Goal: Task Accomplishment & Management: Manage account settings

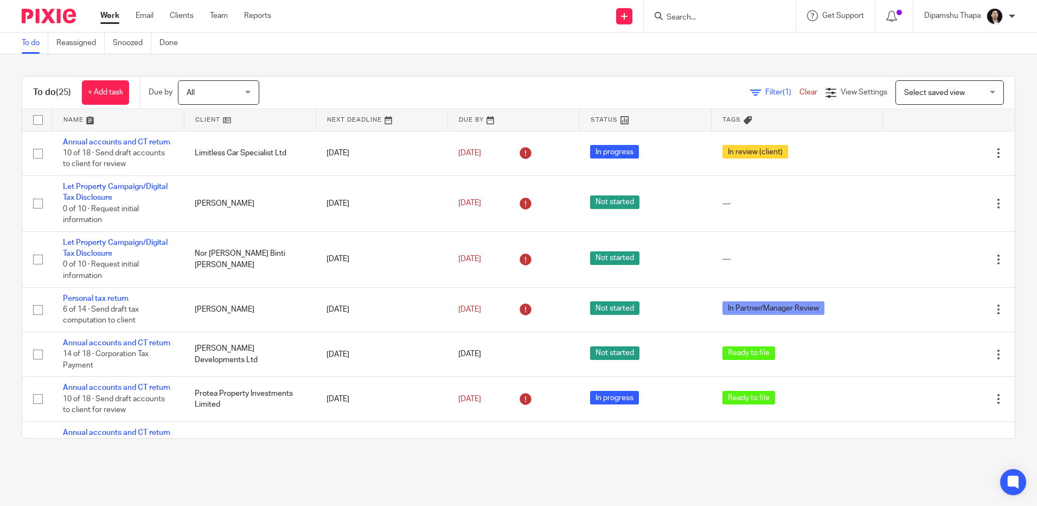
click at [688, 17] on input "Search" at bounding box center [715, 18] width 98 height 10
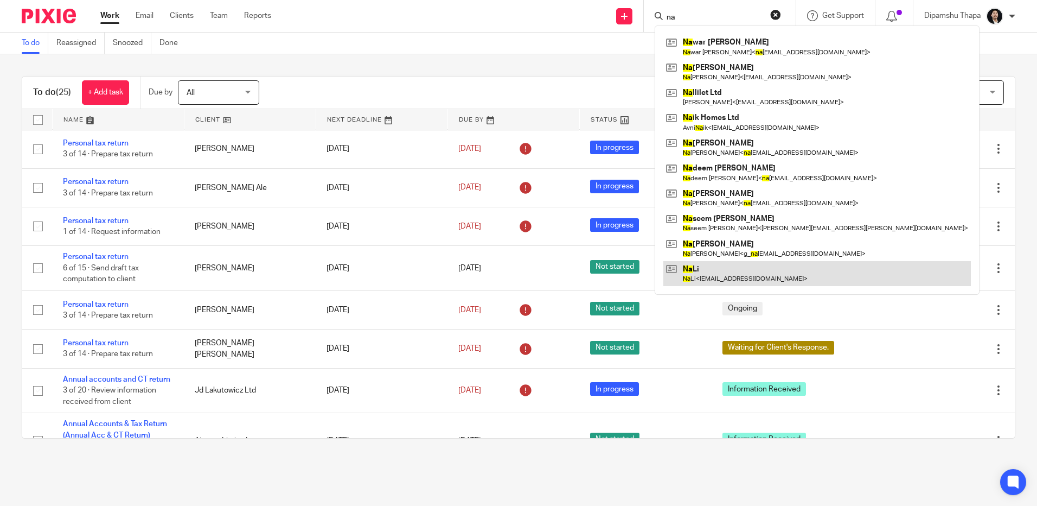
type input "na"
click at [771, 283] on link at bounding box center [817, 273] width 308 height 25
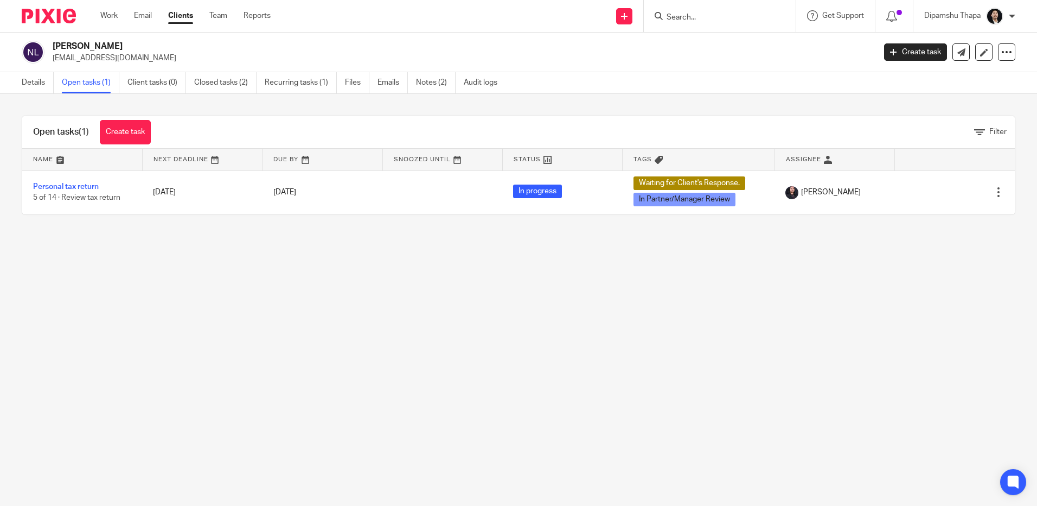
click at [56, 15] on img at bounding box center [49, 16] width 54 height 15
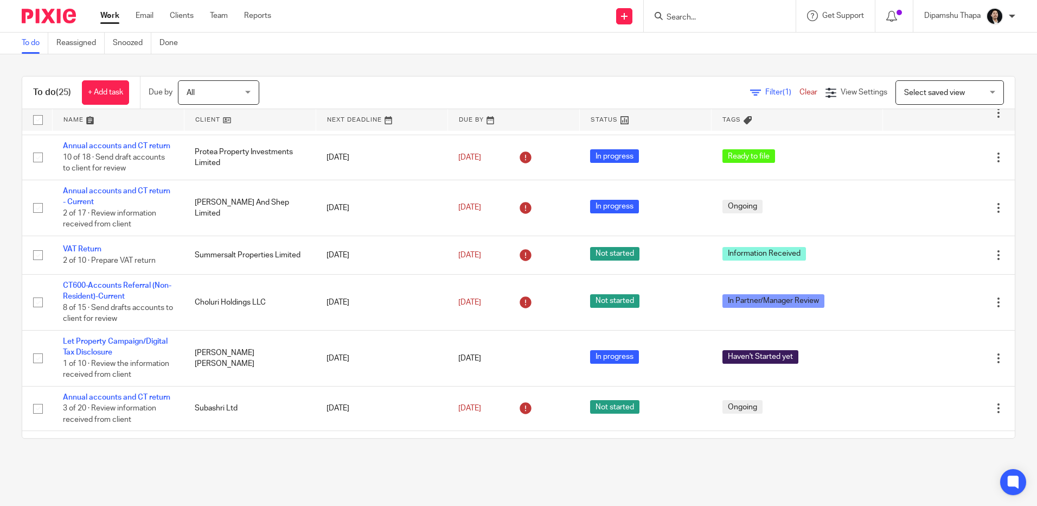
scroll to position [217, 0]
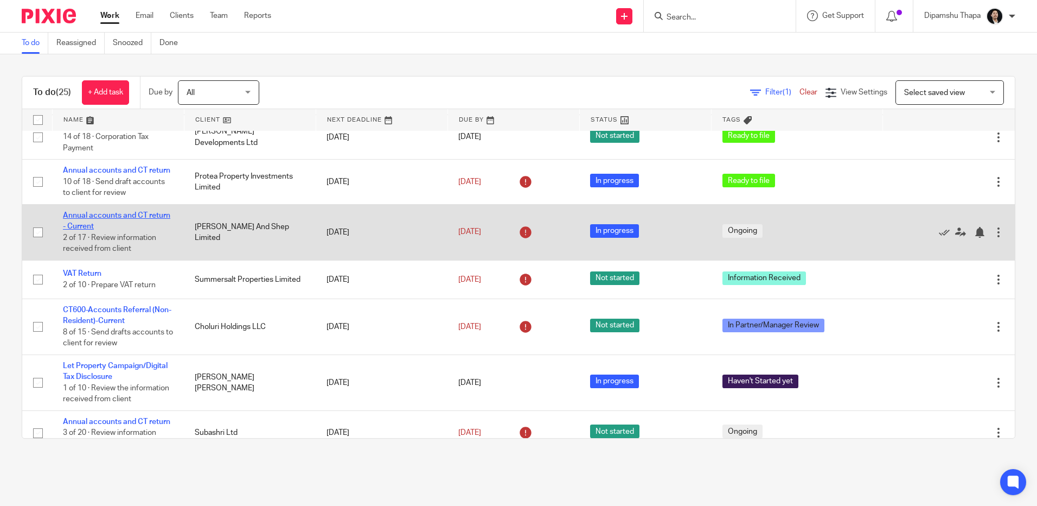
click at [112, 230] on link "Annual accounts and CT return - Current" at bounding box center [116, 221] width 107 height 18
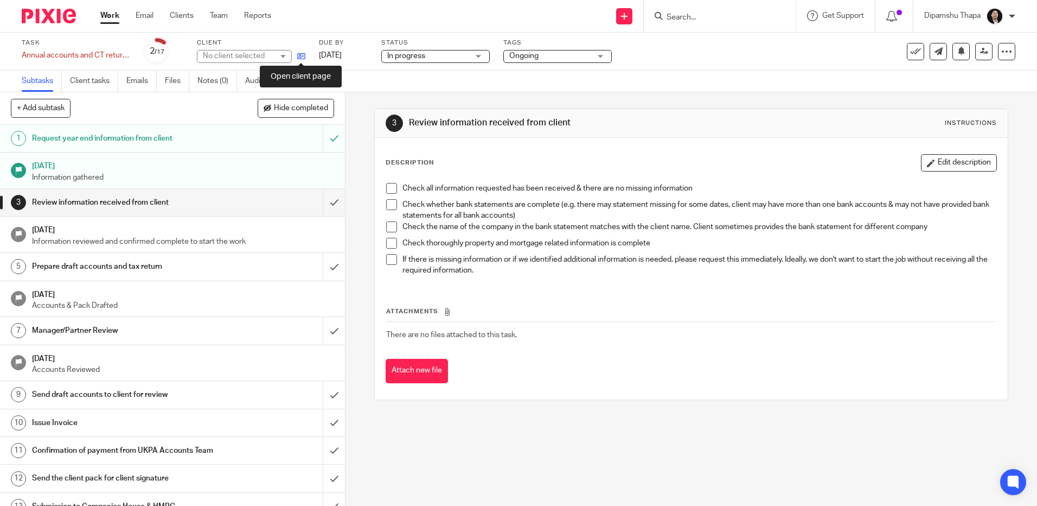
click at [303, 58] on icon at bounding box center [301, 56] width 8 height 8
click at [49, 11] on img at bounding box center [49, 16] width 54 height 15
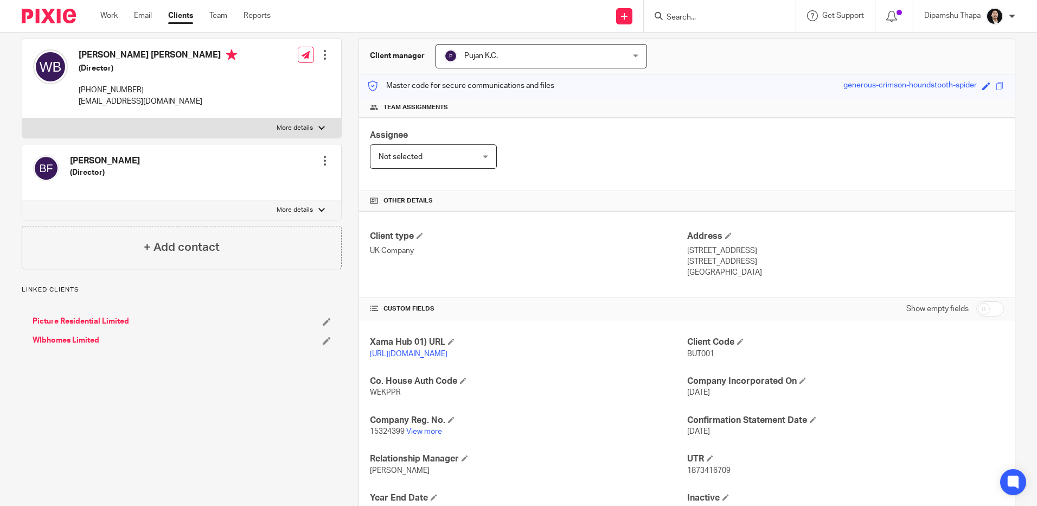
scroll to position [195, 0]
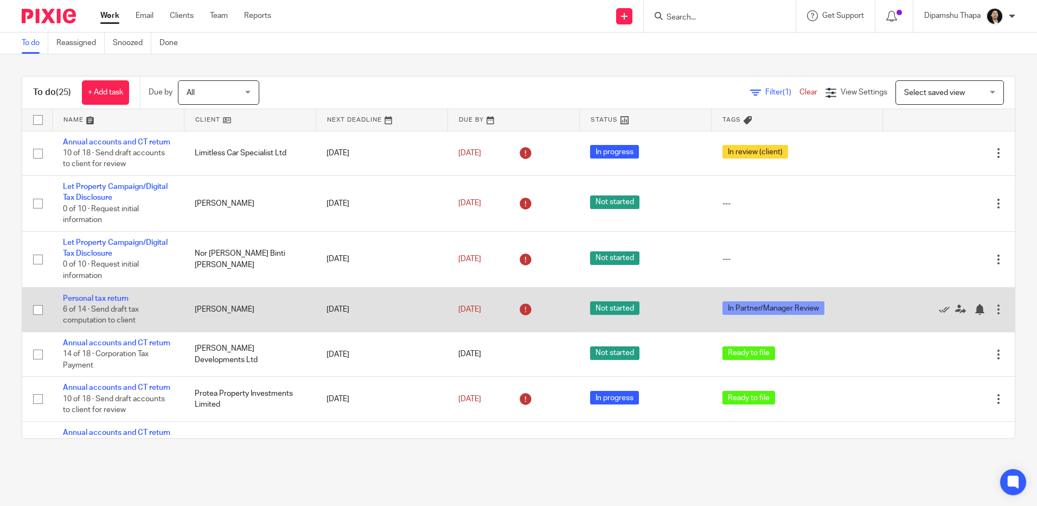
scroll to position [54, 0]
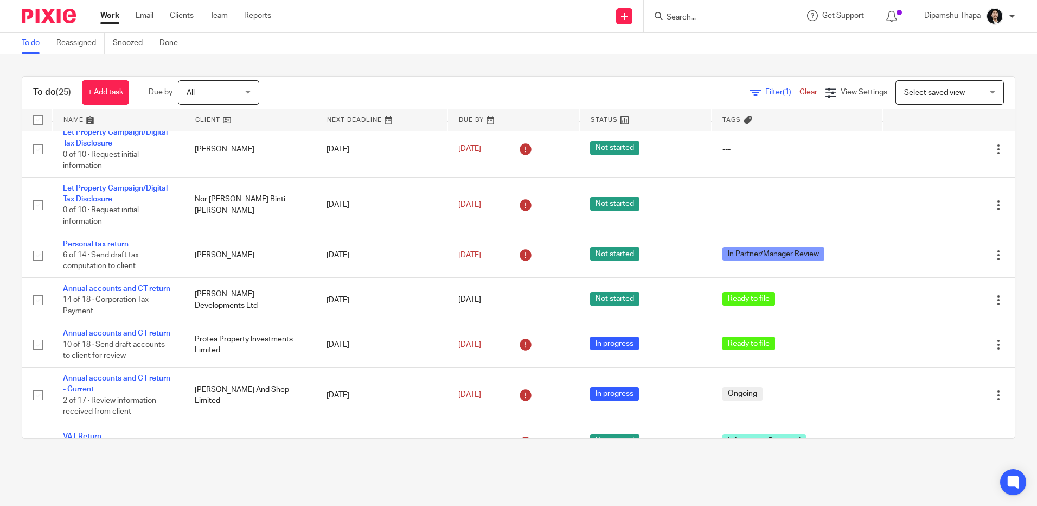
click at [230, 18] on ul "Work Email Clients Team Reports" at bounding box center [193, 15] width 187 height 11
click at [218, 11] on link "Team" at bounding box center [219, 15] width 18 height 11
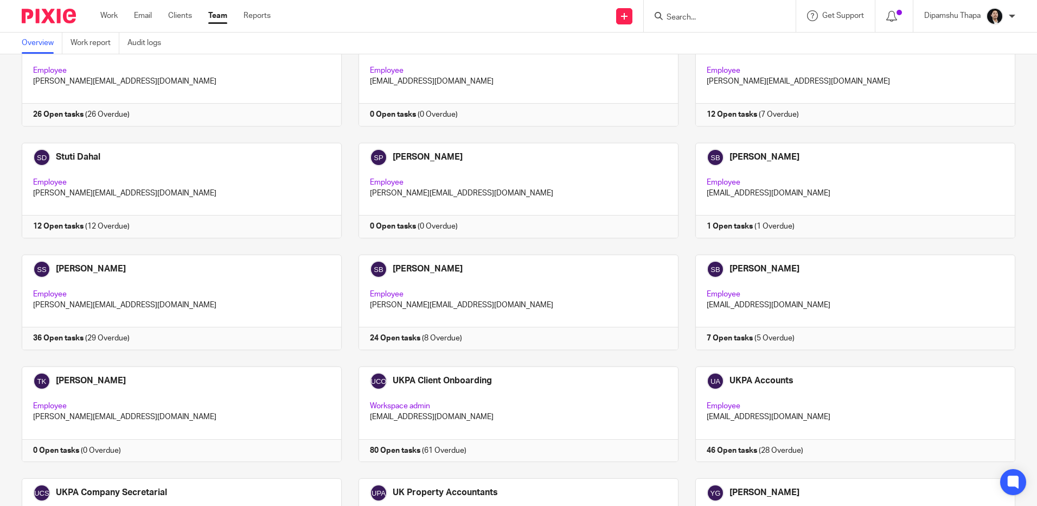
scroll to position [2658, 0]
